Goal: Transaction & Acquisition: Purchase product/service

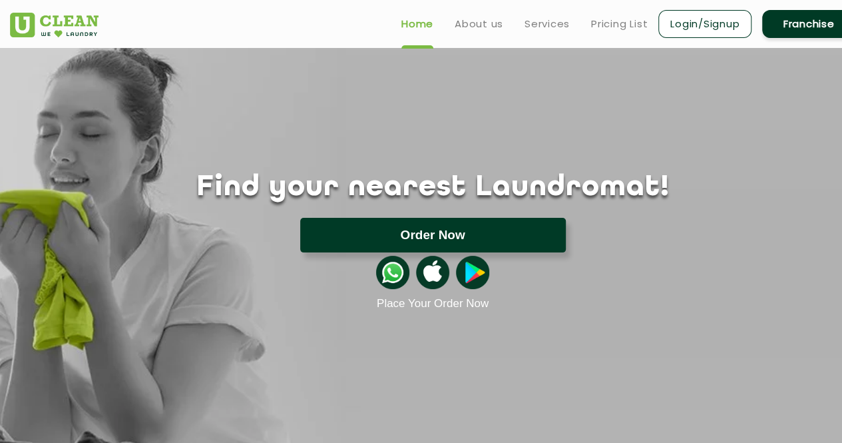
click at [425, 233] on button "Order Now" at bounding box center [433, 235] width 266 height 35
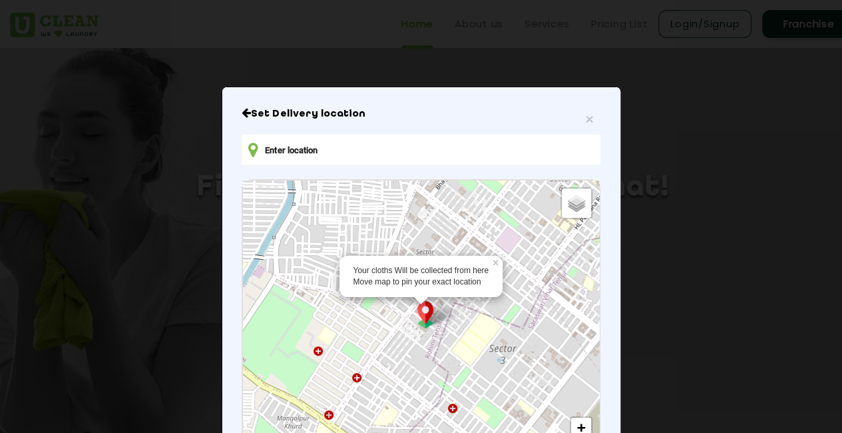
scroll to position [1, 0]
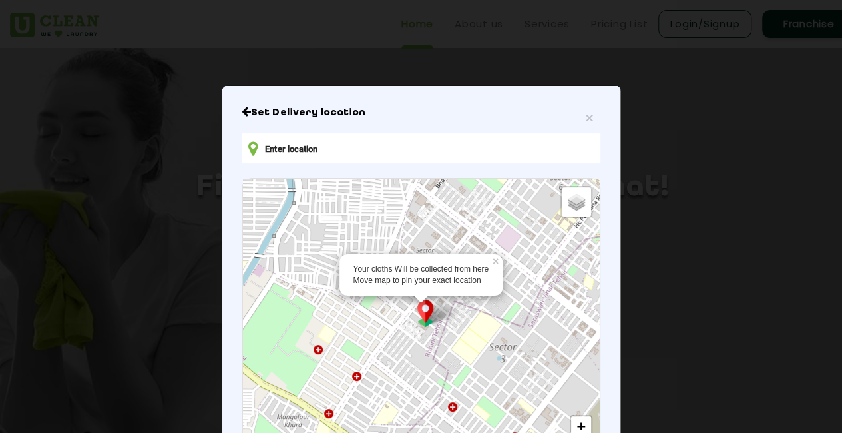
click at [323, 148] on input "text" at bounding box center [421, 148] width 358 height 30
click at [265, 148] on input "t&T hostel" at bounding box center [421, 148] width 358 height 30
click at [323, 153] on input "T&T hostel" at bounding box center [421, 148] width 358 height 30
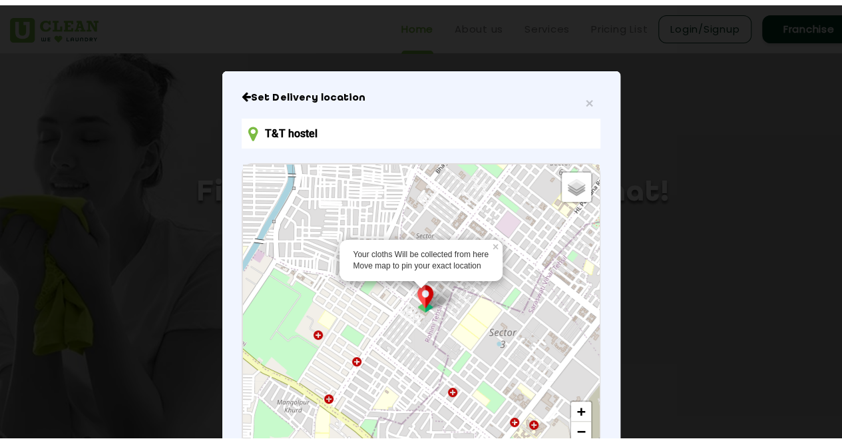
scroll to position [23, 0]
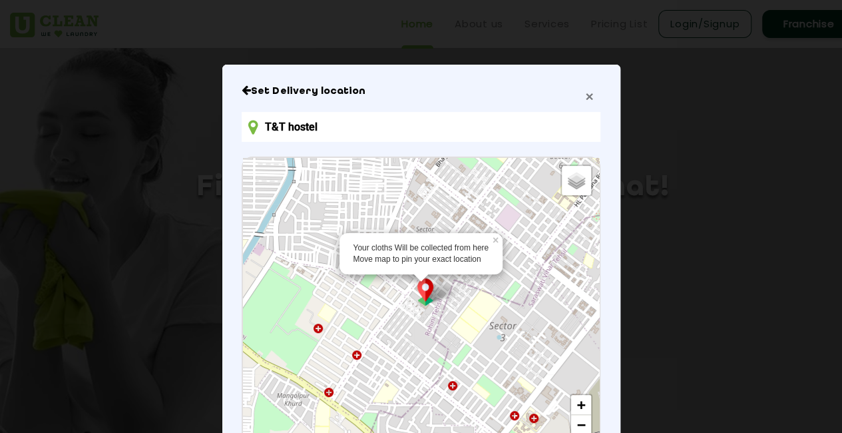
type input "T&T hostel"
click at [586, 98] on span "×" at bounding box center [589, 96] width 8 height 15
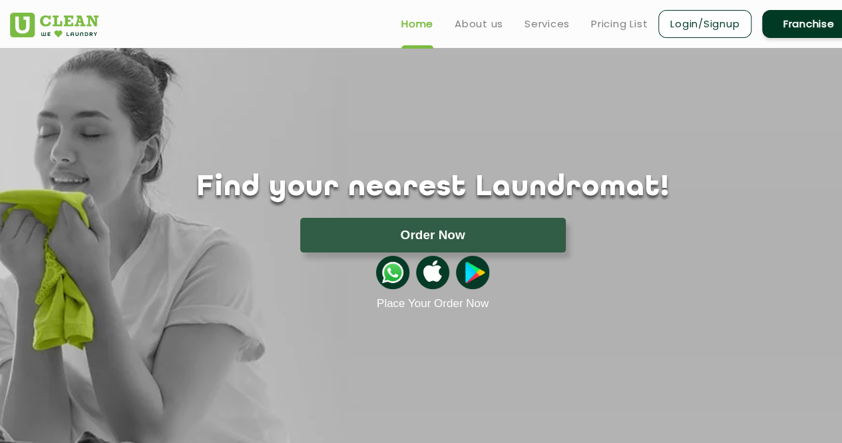
click at [716, 29] on link "Login/Signup" at bounding box center [704, 24] width 93 height 28
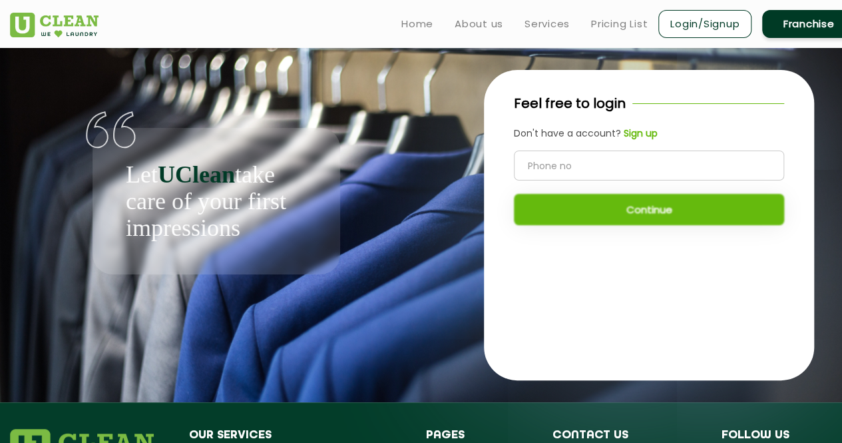
click at [643, 159] on input "tel" at bounding box center [649, 165] width 270 height 30
type input "8939901968"
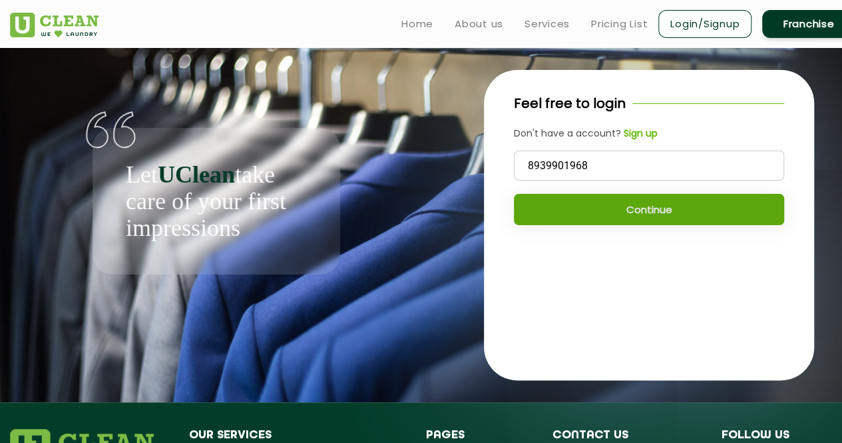
click at [650, 207] on button "Continue" at bounding box center [649, 209] width 270 height 31
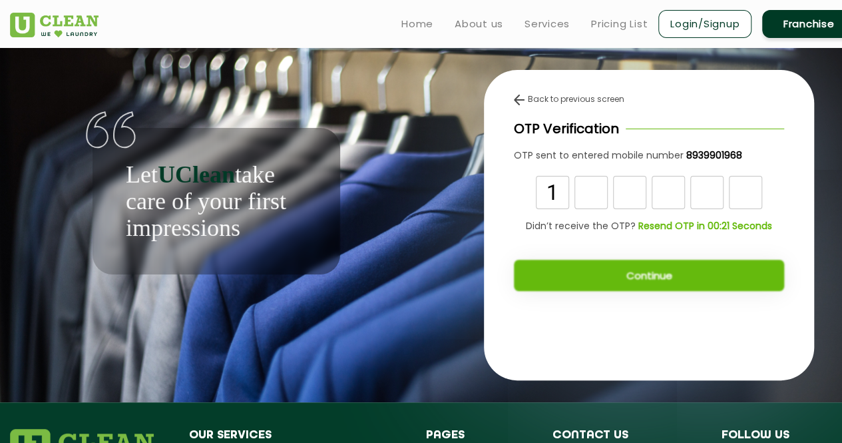
type input "1"
type input "6"
type input "9"
type input "8"
type input "1"
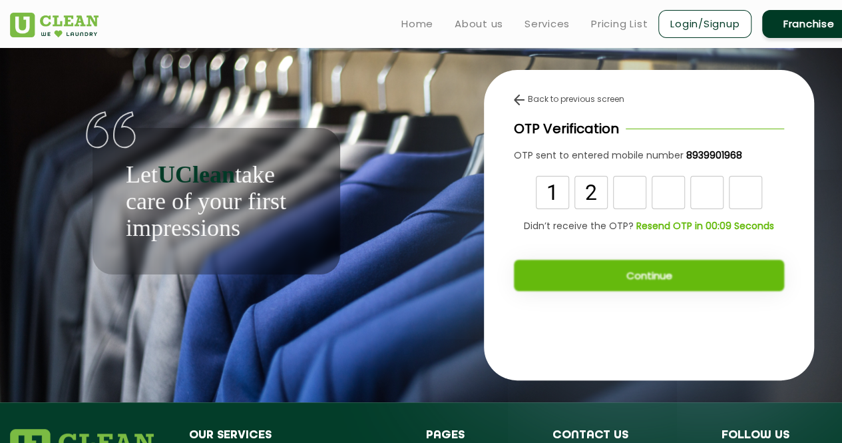
type input "2"
type input "6"
type input "9"
type input "0"
type input "8"
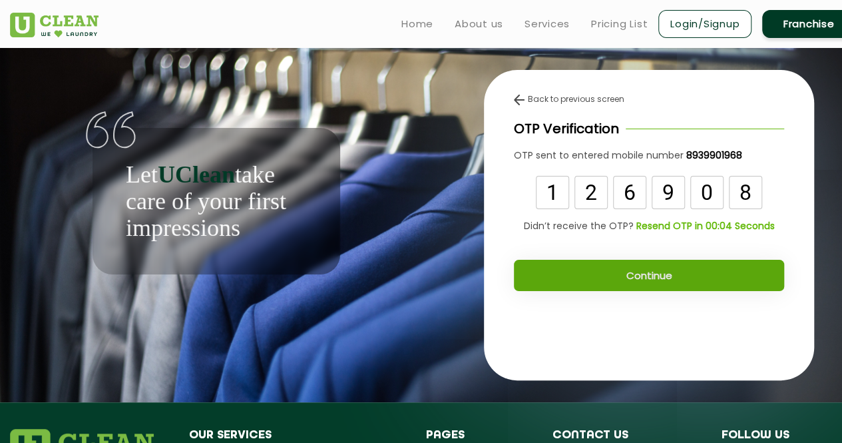
click at [669, 267] on button "Continue" at bounding box center [649, 275] width 270 height 31
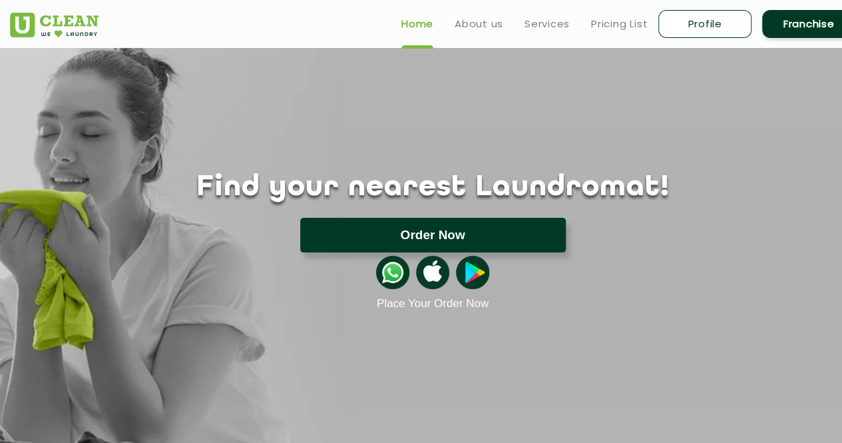
click at [341, 232] on button "Order Now" at bounding box center [433, 235] width 266 height 35
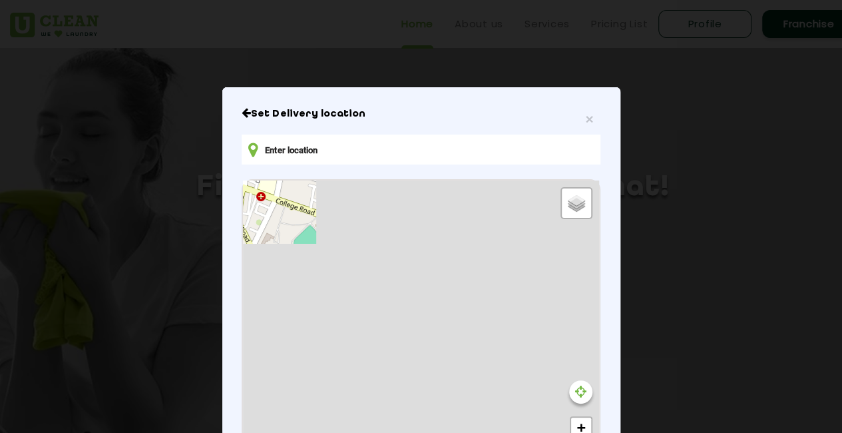
type input "Shop [STREET_ADDRESS][PERSON_NAME]"
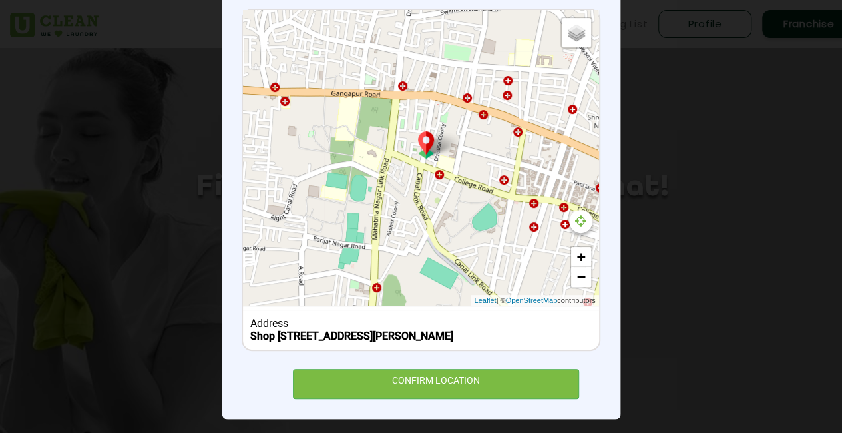
scroll to position [171, 0]
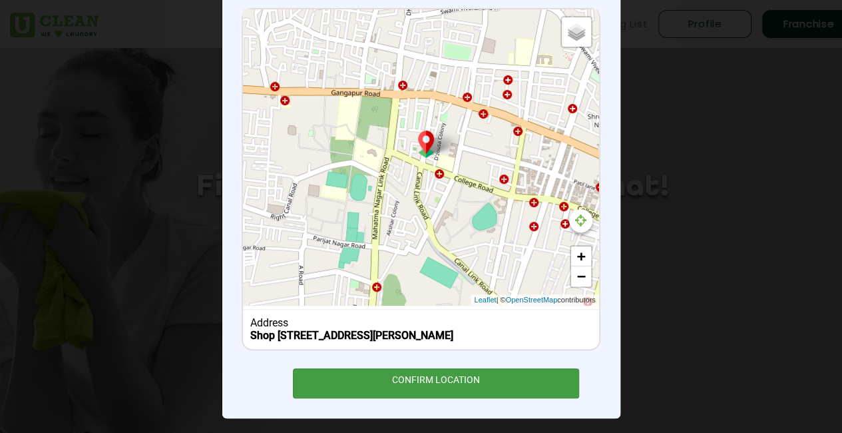
click at [474, 389] on div "CONFIRM LOCATION" at bounding box center [436, 383] width 287 height 30
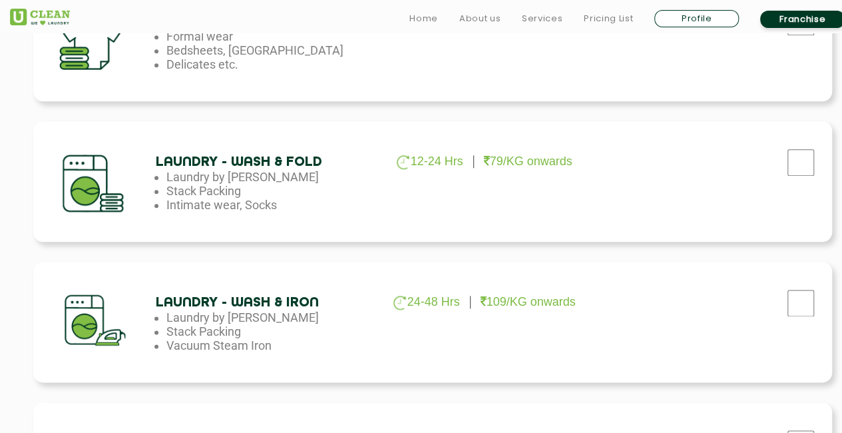
scroll to position [673, 0]
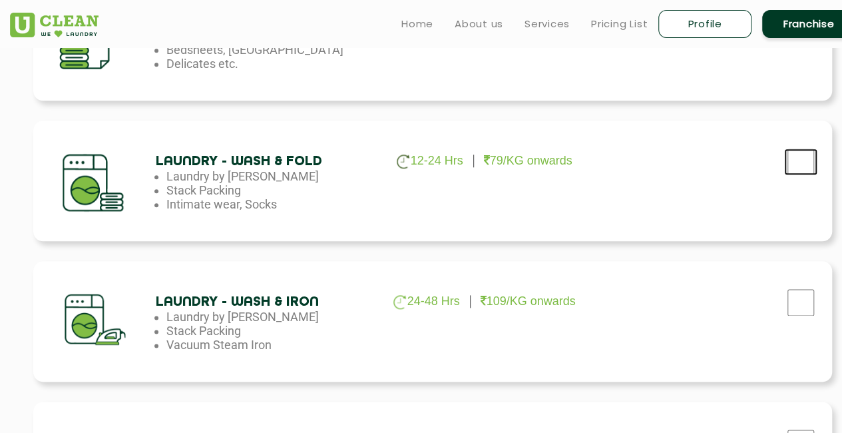
checkbox input "true"
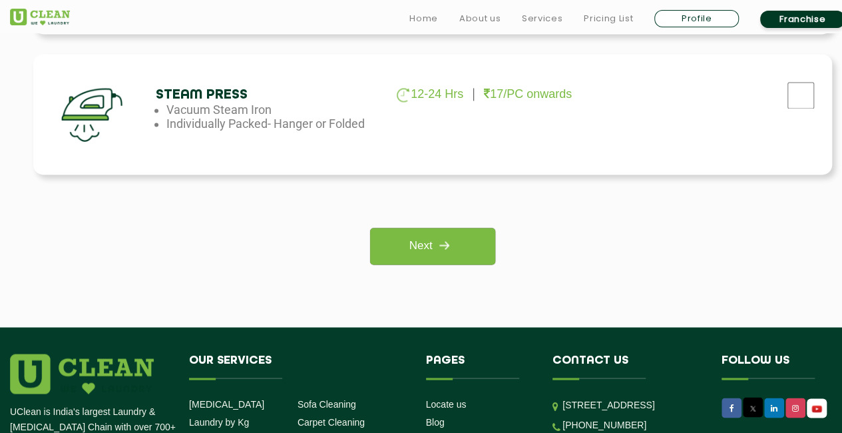
scroll to position [1025, 0]
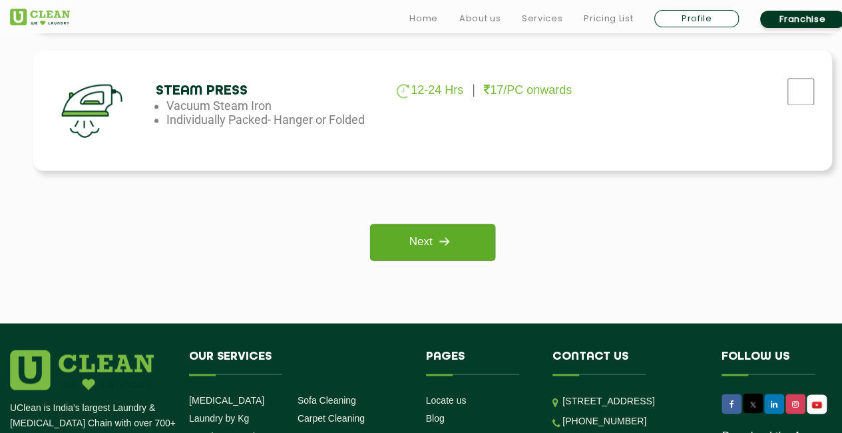
click at [452, 246] on img at bounding box center [444, 241] width 24 height 24
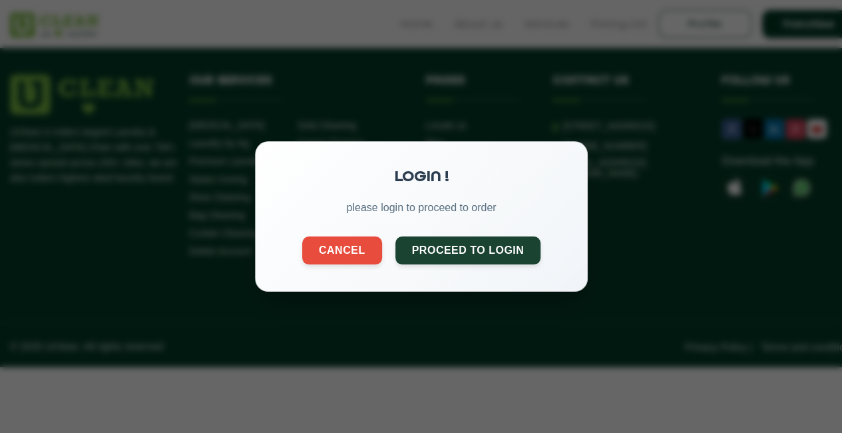
click at [452, 246] on button "Proceed to Login" at bounding box center [468, 250] width 146 height 28
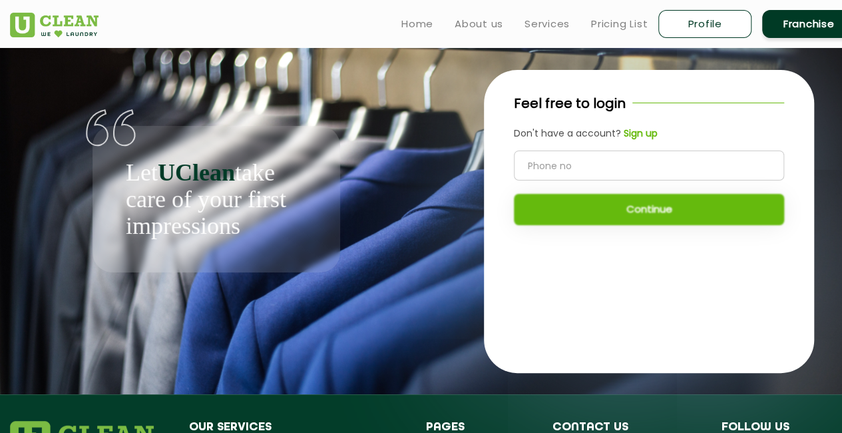
click at [598, 158] on input "tel" at bounding box center [649, 165] width 270 height 30
type input "8"
click at [651, 135] on b "Sign up" at bounding box center [641, 132] width 34 height 13
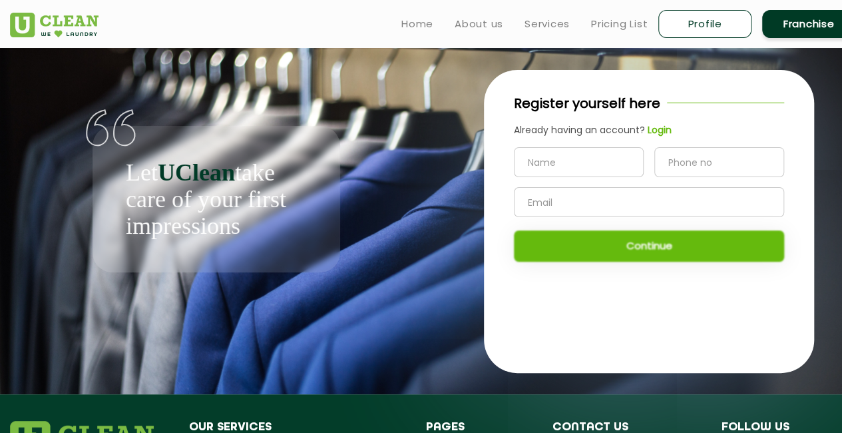
click at [578, 168] on input "text" at bounding box center [579, 162] width 130 height 30
type input "J [PERSON_NAME]"
type input "8939901968"
type input "[EMAIL_ADDRESS][PERSON_NAME][DOMAIN_NAME]"
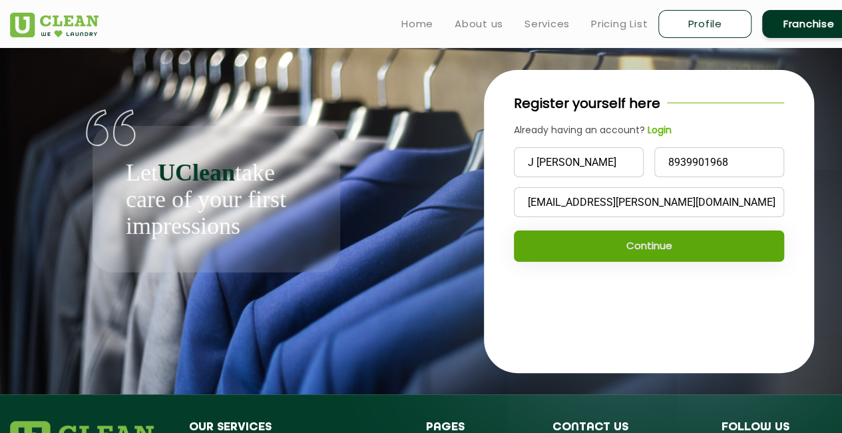
click at [648, 242] on button "Continue" at bounding box center [649, 245] width 270 height 31
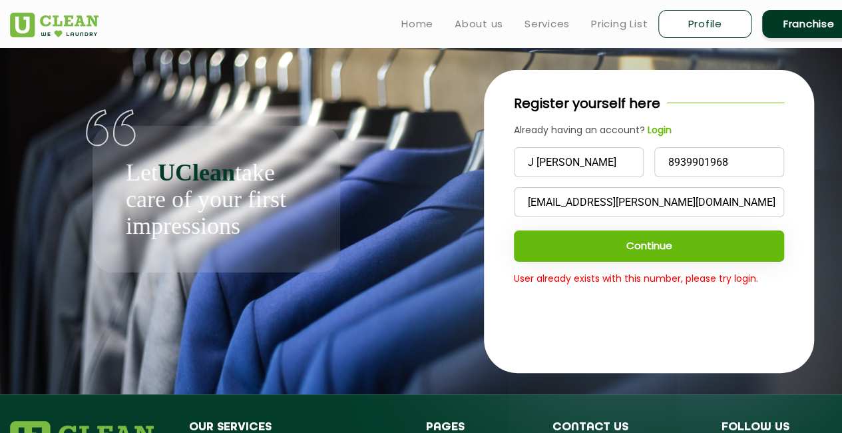
click at [659, 132] on b "Login" at bounding box center [659, 129] width 24 height 13
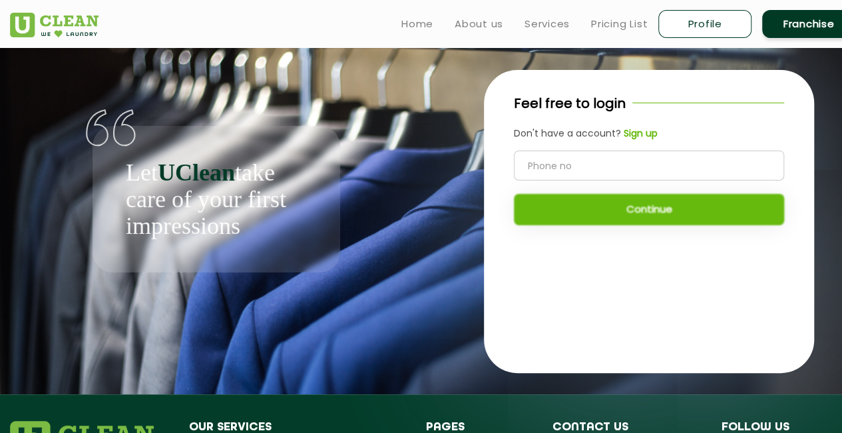
click at [579, 172] on input "tel" at bounding box center [649, 165] width 270 height 30
type input "8939901968"
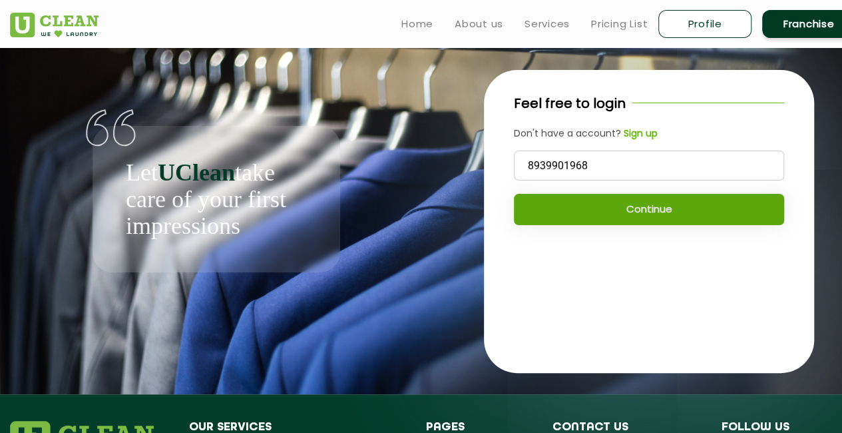
click at [595, 210] on button "Continue" at bounding box center [649, 209] width 270 height 31
